Goal: Information Seeking & Learning: Check status

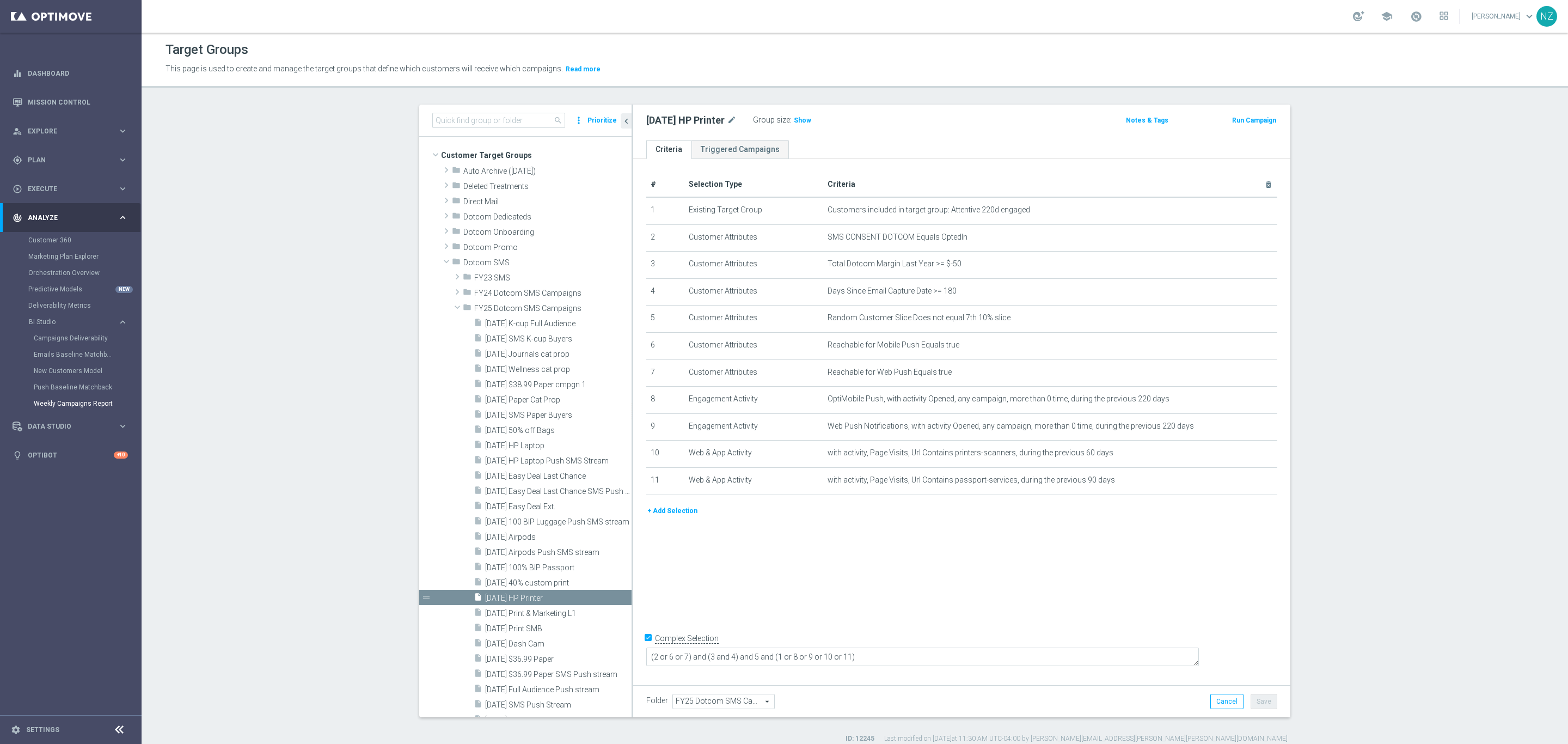
click at [82, 400] on link "Weekly Campaigns Report" at bounding box center [73, 403] width 79 height 8
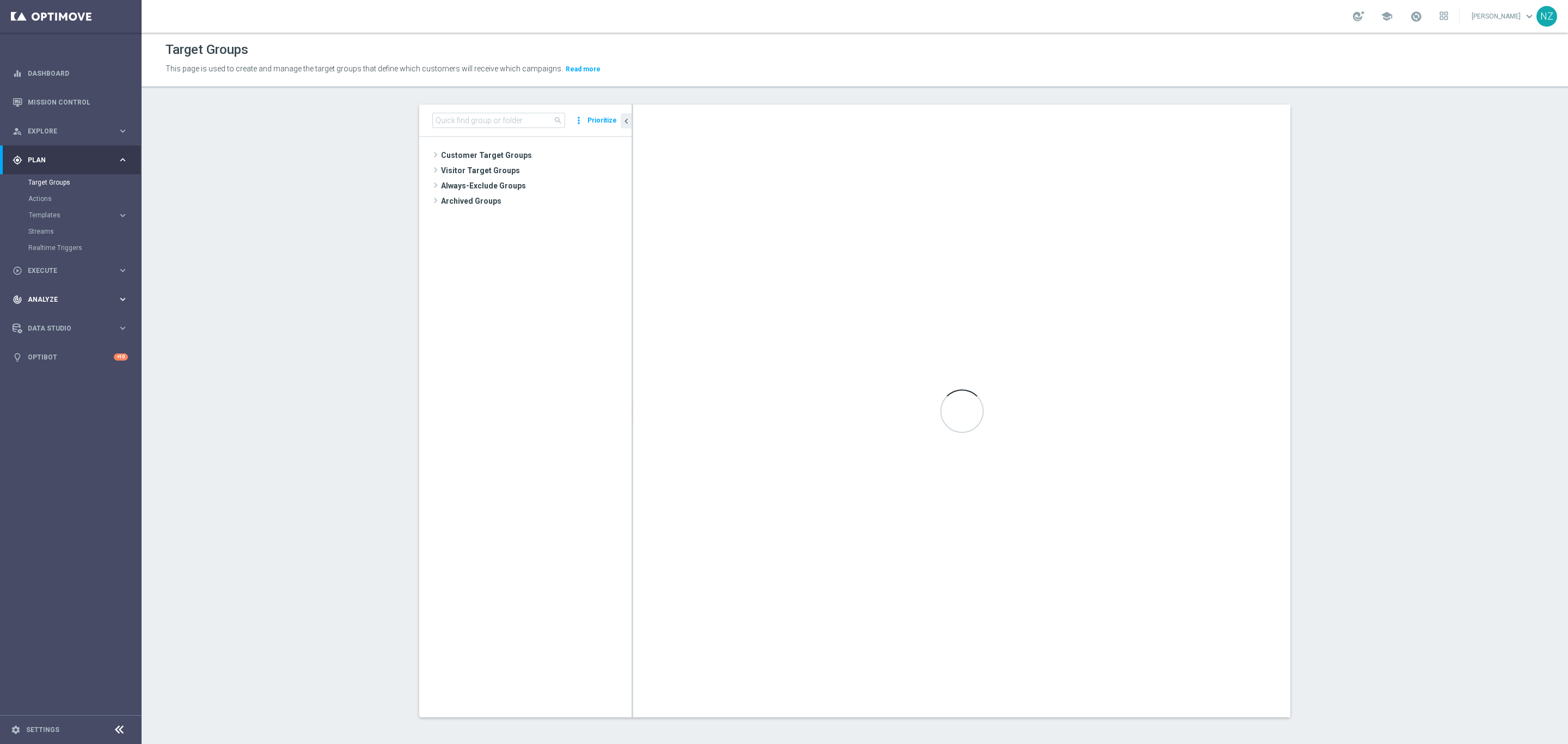
click at [64, 299] on span "Analyze" at bounding box center [72, 299] width 89 height 7
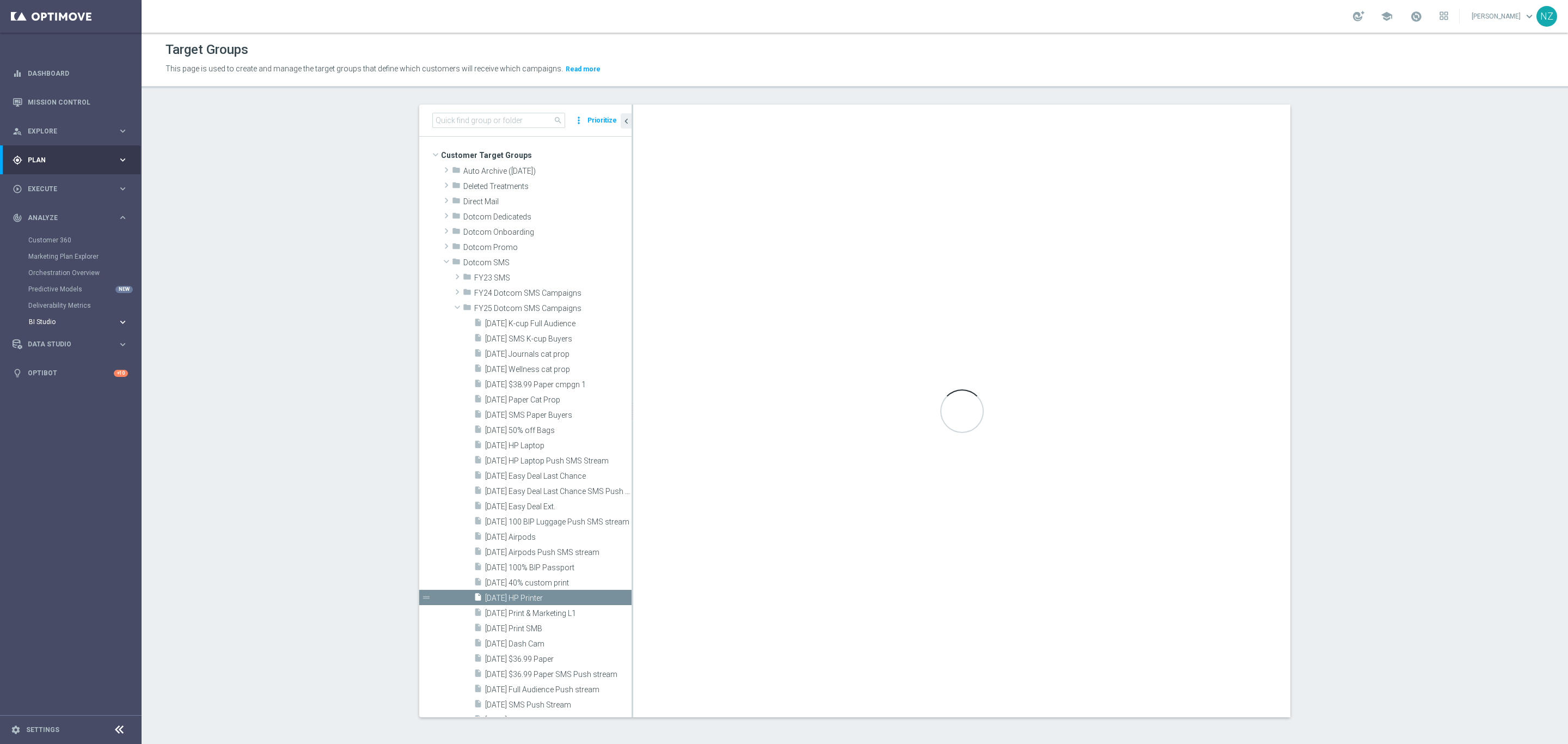
click at [63, 320] on span "BI Studio" at bounding box center [68, 322] width 78 height 7
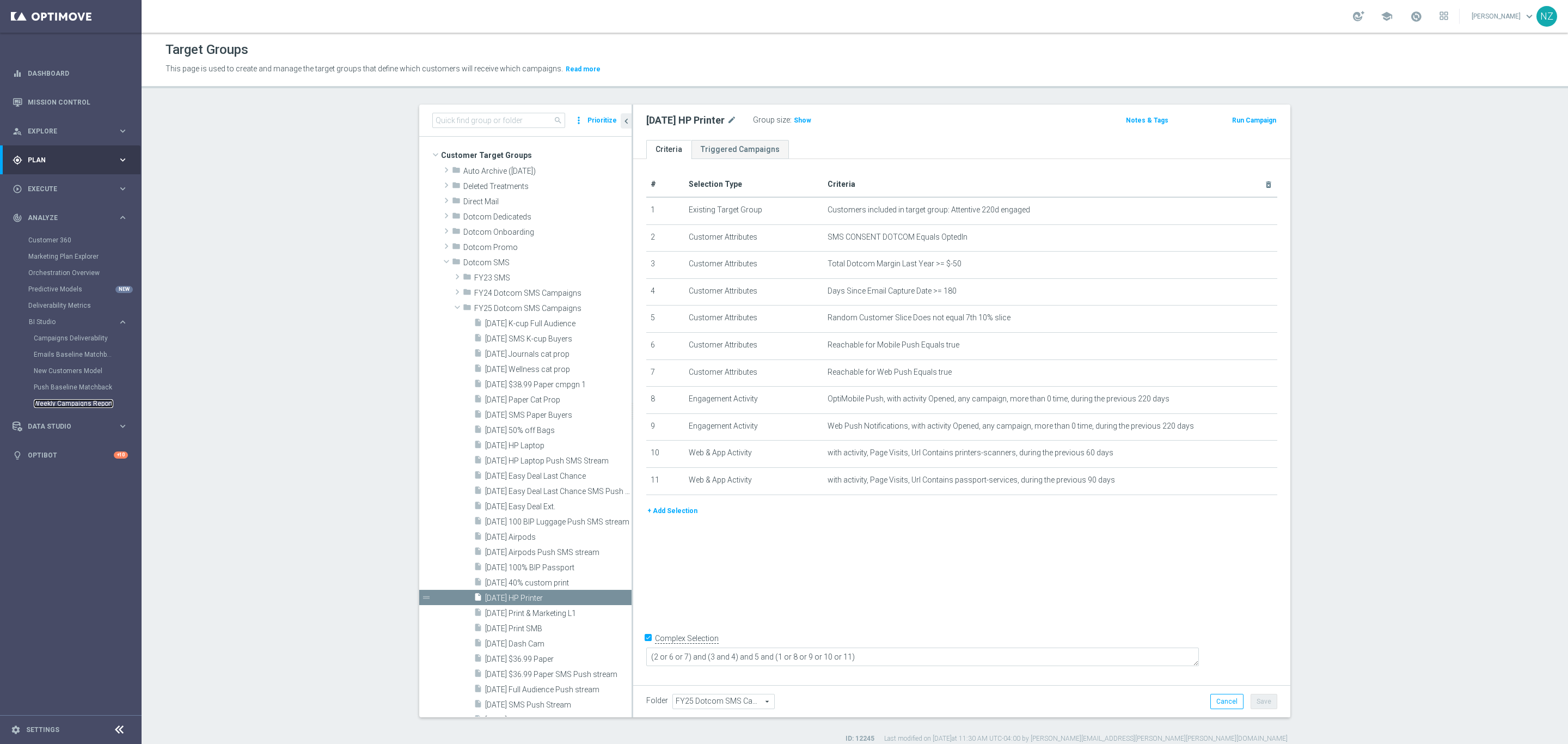
click at [64, 404] on link "Weekly Campaigns Report" at bounding box center [73, 403] width 79 height 8
